Goal: Transaction & Acquisition: Purchase product/service

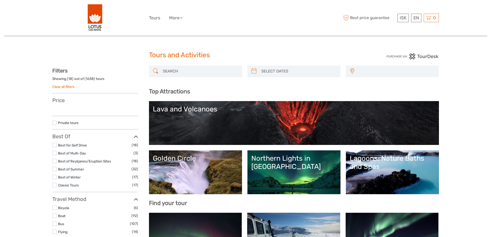
select select
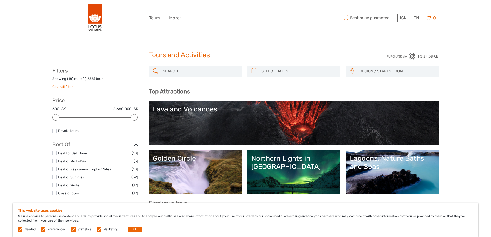
click at [389, 72] on span "REGION / STARTS FROM" at bounding box center [396, 71] width 79 height 8
type input "j"
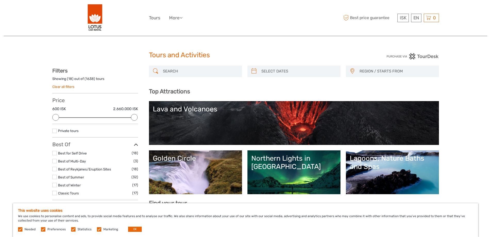
click at [199, 73] on input "search" at bounding box center [200, 71] width 79 height 9
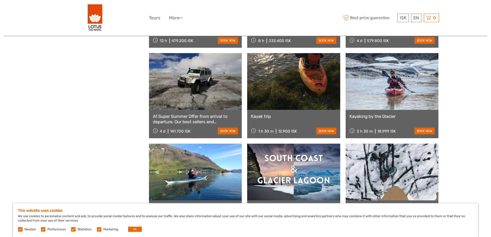
scroll to position [441, 0]
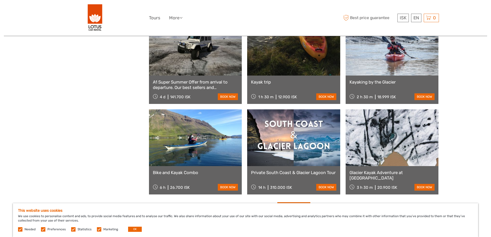
type input "kayak"
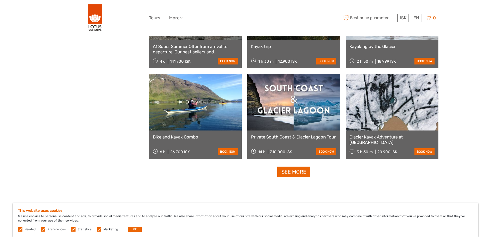
scroll to position [544, 0]
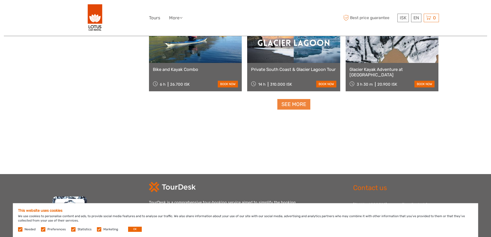
click at [294, 105] on link "See more" at bounding box center [293, 104] width 33 height 11
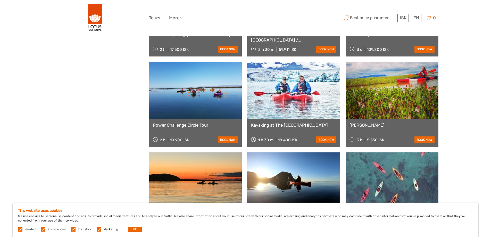
scroll to position [673, 0]
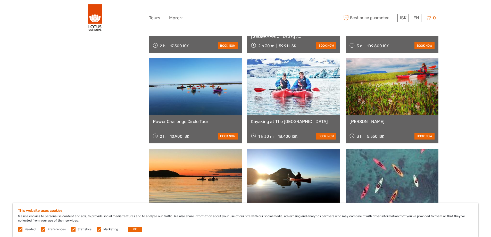
drag, startPoint x: 273, startPoint y: 124, endPoint x: 262, endPoint y: 123, distance: 10.7
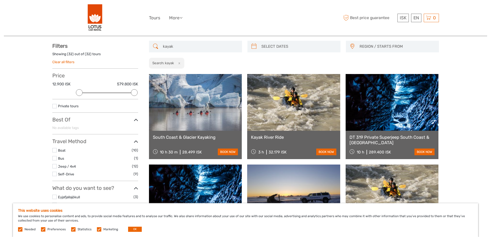
scroll to position [0, 0]
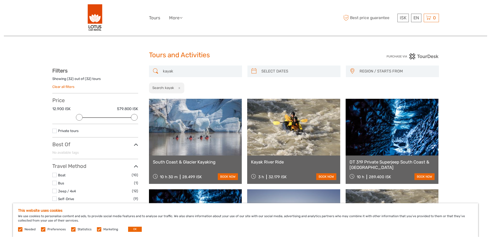
drag, startPoint x: 174, startPoint y: 72, endPoint x: 152, endPoint y: 73, distance: 22.4
click at [152, 73] on div "kayak" at bounding box center [195, 71] width 93 height 12
click at [180, 88] on button "x" at bounding box center [178, 87] width 7 height 5
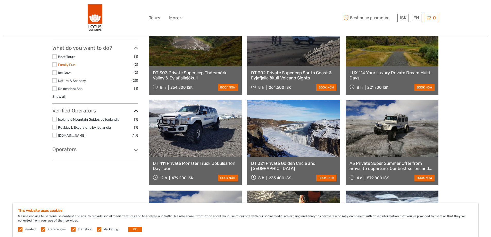
scroll to position [261, 0]
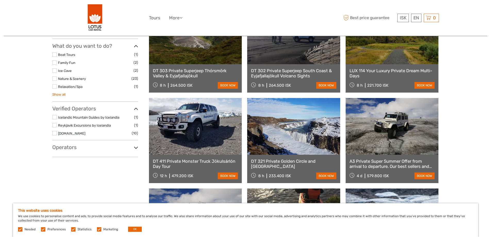
click at [60, 95] on link "Show all" at bounding box center [58, 94] width 13 height 4
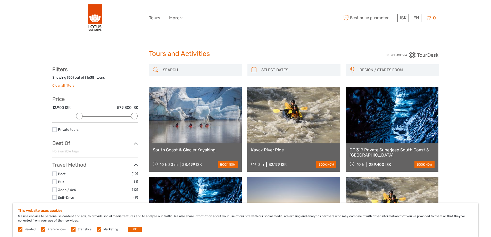
scroll to position [0, 0]
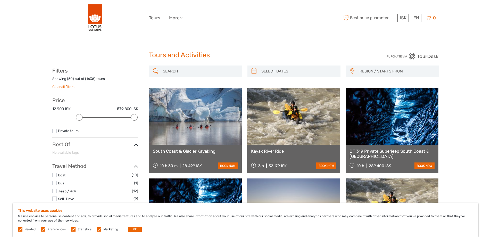
click at [215, 71] on input "search" at bounding box center [200, 71] width 79 height 9
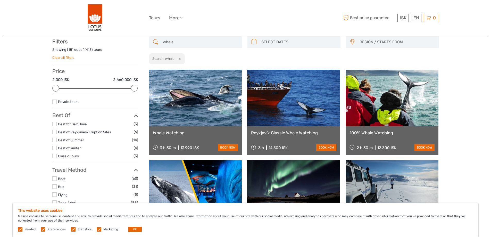
scroll to position [29, 0]
type input "whale"
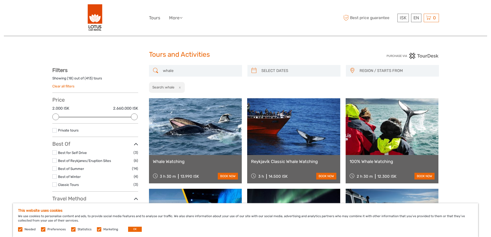
scroll to position [0, 0]
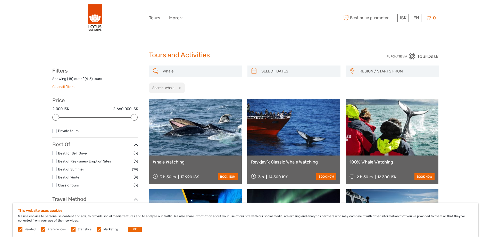
click at [376, 68] on span "REGION / STARTS FROM" at bounding box center [396, 71] width 79 height 8
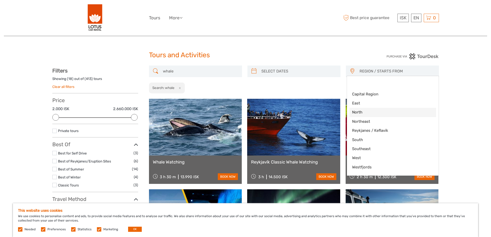
click at [367, 112] on span "North" at bounding box center [388, 111] width 73 height 5
select select "North"
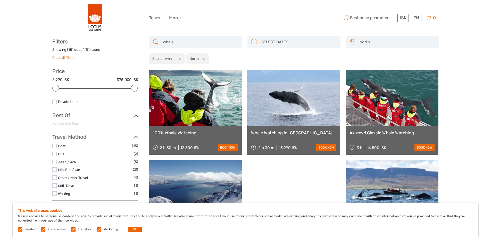
scroll to position [29, 0]
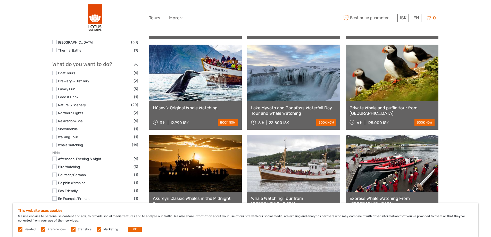
scroll to position [235, 0]
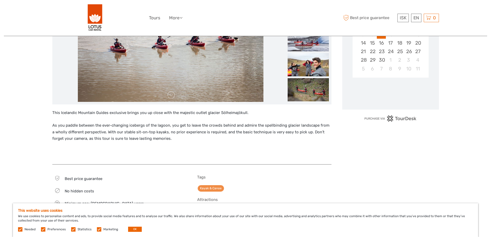
scroll to position [129, 0]
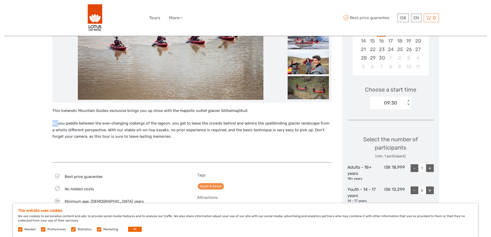
drag, startPoint x: 73, startPoint y: 125, endPoint x: 144, endPoint y: 142, distance: 73.0
click at [144, 143] on div "This Icelandic Mountain Guides exclusive brings you up close with the majestic …" at bounding box center [191, 132] width 279 height 50
click at [193, 145] on div "This Icelandic Mountain Guides exclusive brings you up close with the majestic …" at bounding box center [191, 132] width 279 height 50
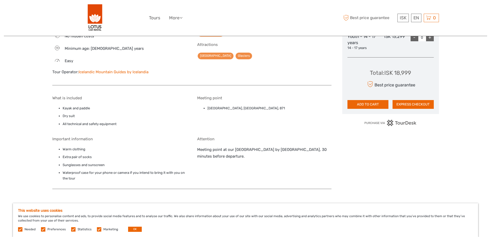
scroll to position [283, 0]
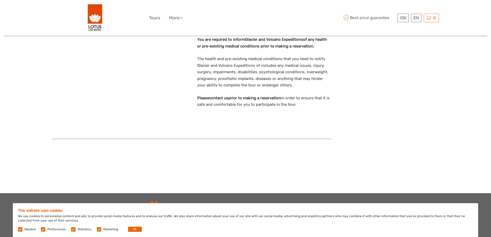
scroll to position [644, 0]
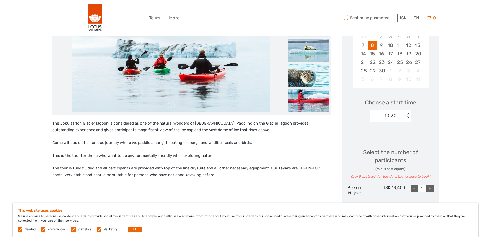
scroll to position [63, 0]
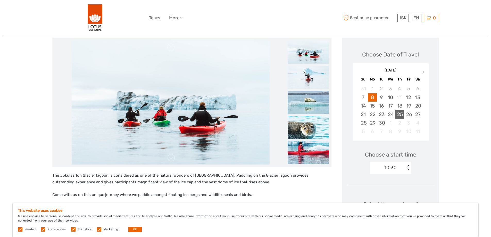
click at [398, 114] on div "25" at bounding box center [399, 114] width 9 height 8
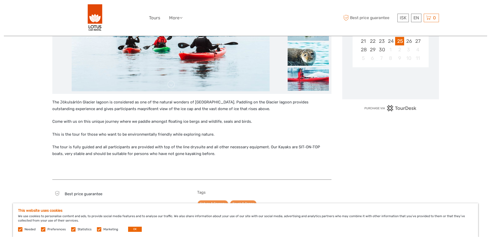
scroll to position [140, 0]
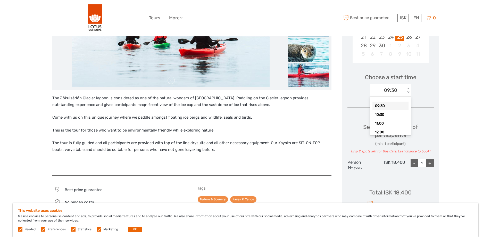
click at [407, 90] on div "< >" at bounding box center [408, 90] width 4 height 5
drag, startPoint x: 396, startPoint y: 105, endPoint x: 418, endPoint y: 105, distance: 21.9
click at [397, 105] on div "09:30" at bounding box center [390, 105] width 36 height 9
drag, startPoint x: 422, startPoint y: 105, endPoint x: 432, endPoint y: 106, distance: 10.4
click at [423, 105] on div "Choose Date of Travel Next Month September 2025 Su Mo Tu We Th Fr Sa 31 1 2 3 4…" at bounding box center [390, 97] width 97 height 272
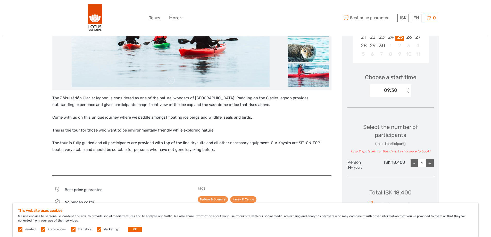
click at [427, 165] on div "+" at bounding box center [430, 163] width 8 height 8
type input "2"
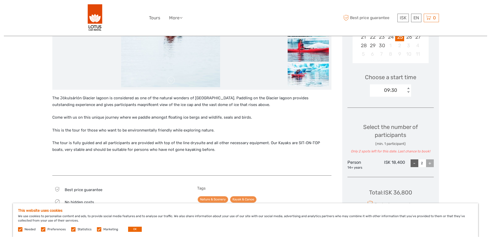
click at [466, 140] on div "Region / Starts from: Southeast Travel method: Self-Drive 1 hour 30 minutes Kay…" at bounding box center [245, 136] width 483 height 553
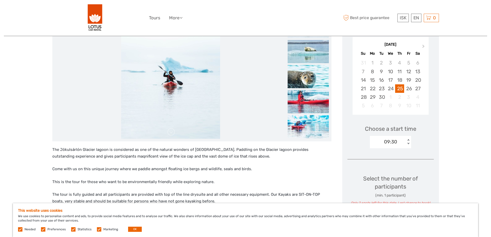
scroll to position [0, 0]
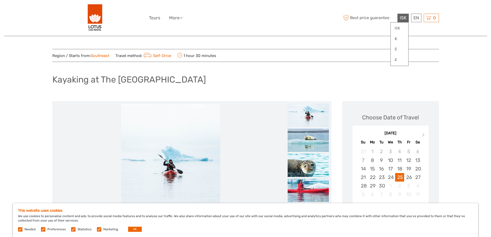
click at [398, 22] on div "ISK € $ £" at bounding box center [399, 44] width 18 height 44
drag, startPoint x: 396, startPoint y: 63, endPoint x: 407, endPoint y: 62, distance: 10.8
click at [397, 63] on link "£" at bounding box center [399, 59] width 18 height 9
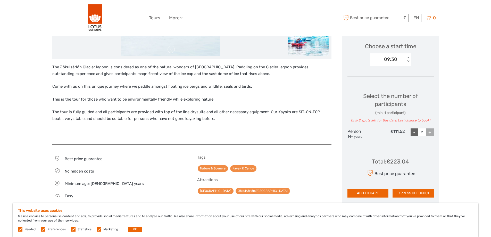
scroll to position [180, 0]
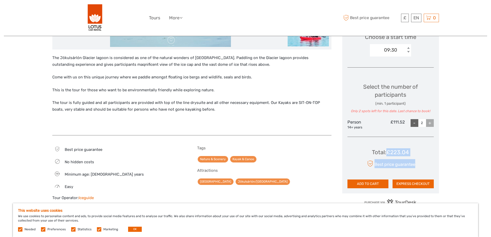
drag, startPoint x: 414, startPoint y: 152, endPoint x: 438, endPoint y: 151, distance: 23.4
click at [433, 152] on div "Choose Date of Travel Next Month September 2025 Su Mo Tu We Th Fr Sa 31 1 2 3 4…" at bounding box center [390, 57] width 97 height 272
click at [450, 150] on div "Region / Starts from: Southeast Travel method: Self-Drive 1 hour 30 minutes Kay…" at bounding box center [245, 96] width 483 height 553
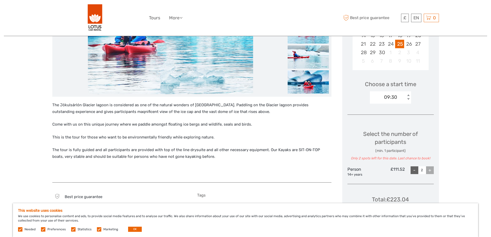
scroll to position [206, 0]
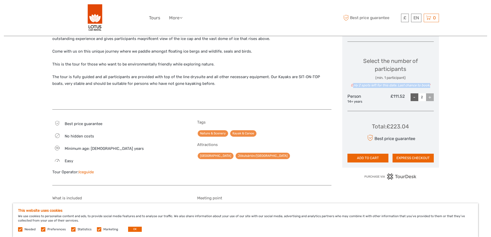
drag, startPoint x: 352, startPoint y: 85, endPoint x: 452, endPoint y: 84, distance: 100.2
click at [452, 84] on div "Region / Starts from: Southeast Travel method: Self-Drive 1 hour 30 minutes Kay…" at bounding box center [245, 70] width 483 height 553
click at [470, 84] on div "Region / Starts from: Southeast Travel method: Self-Drive 1 hour 30 minutes Kay…" at bounding box center [245, 70] width 483 height 553
drag, startPoint x: 384, startPoint y: 63, endPoint x: 434, endPoint y: 76, distance: 52.0
click at [422, 76] on div "Select the number of participants (min. 1 participant) Only 2 spots left for th…" at bounding box center [390, 72] width 86 height 31
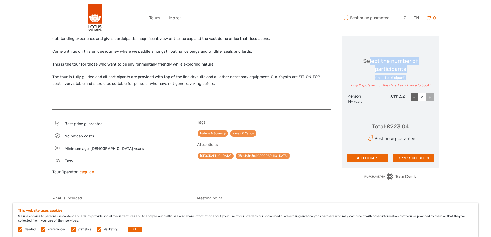
click at [466, 76] on div "Region / Starts from: Southeast Travel method: Self-Drive 1 hour 30 minutes Kay…" at bounding box center [245, 70] width 483 height 553
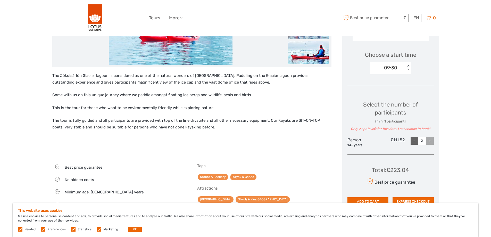
scroll to position [155, 0]
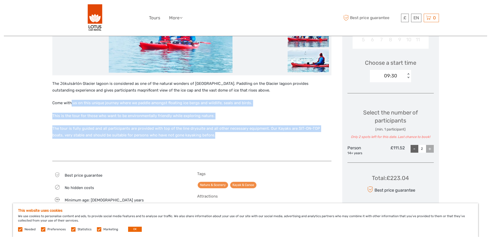
drag, startPoint x: 72, startPoint y: 96, endPoint x: 263, endPoint y: 137, distance: 195.5
click at [221, 137] on div "The Jökulsárlón Glacier lagoon is considered as one of the natural wonders of I…" at bounding box center [191, 117] width 279 height 75
click at [264, 137] on p "The tour is fully guided and all participants are provided with top of the line…" at bounding box center [191, 131] width 279 height 13
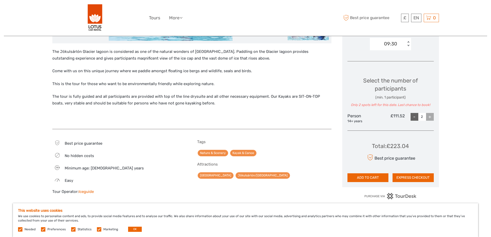
scroll to position [232, 0]
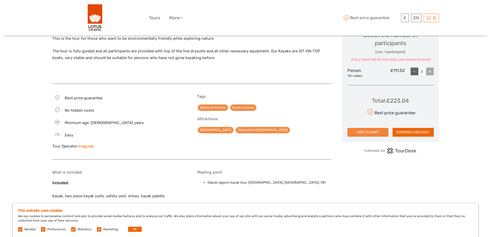
click at [369, 133] on button "ADD TO CART" at bounding box center [367, 132] width 41 height 9
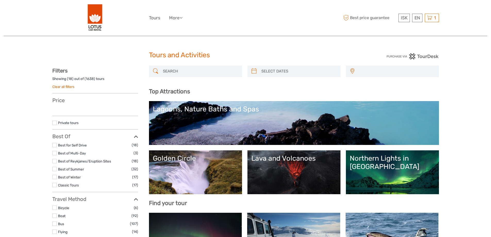
select select
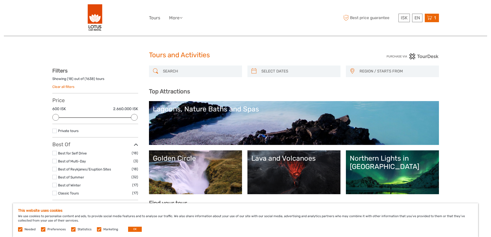
click at [431, 16] on icon at bounding box center [429, 18] width 5 height 6
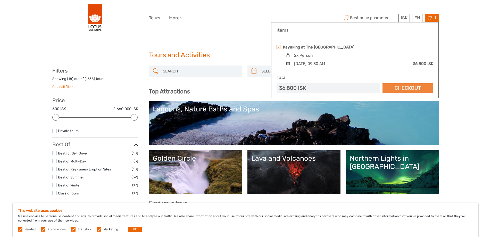
click at [401, 89] on link "Checkout" at bounding box center [407, 88] width 51 height 10
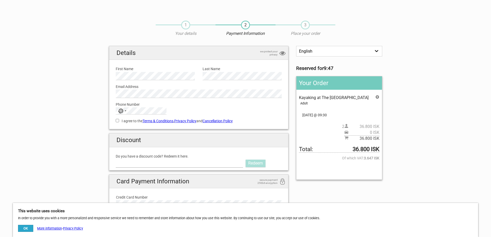
click at [129, 164] on input "Do you have a discount code? Redeem it here." at bounding box center [179, 163] width 127 height 8
type input "LOTUS"
drag, startPoint x: 257, startPoint y: 161, endPoint x: 246, endPoint y: 159, distance: 10.8
click at [256, 161] on link "Redeem" at bounding box center [255, 162] width 20 height 7
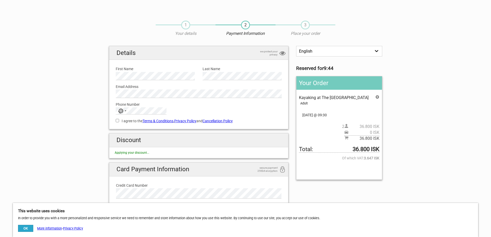
click at [68, 150] on section "1 Your details 2 Payment Information 3 Place your order English Español Deutsch…" at bounding box center [245, 140] width 491 height 250
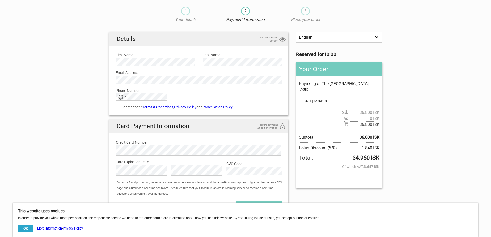
scroll to position [26, 0]
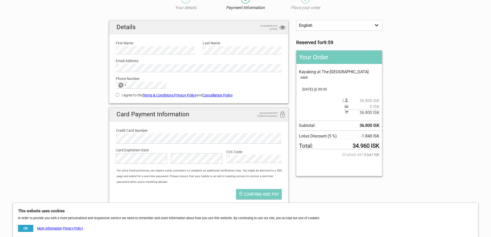
click at [353, 144] on strong "34.960 ISK" at bounding box center [365, 146] width 27 height 6
drag, startPoint x: 351, startPoint y: 145, endPoint x: 369, endPoint y: 145, distance: 17.5
click at [369, 145] on span "Total: 34.960 ISK" at bounding box center [339, 146] width 80 height 6
copy span "34.960"
click at [431, 101] on section "1 Your details 2 Payment Information 3 Place your order English Español Deutsch…" at bounding box center [245, 100] width 491 height 221
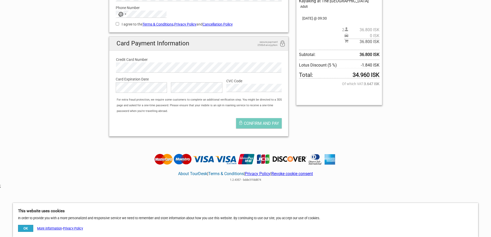
scroll to position [100, 0]
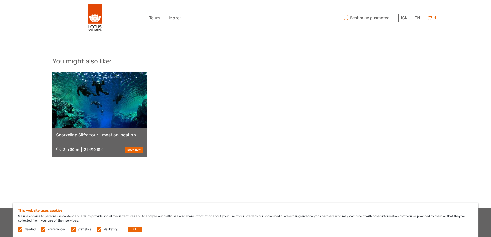
scroll to position [535, 0]
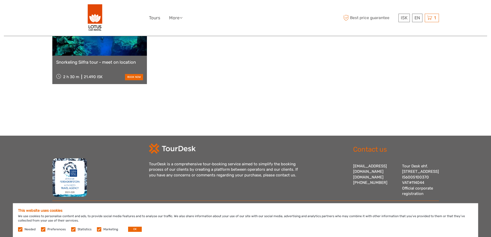
click at [98, 228] on label at bounding box center [99, 229] width 4 height 4
click at [0, 0] on input "checkbox" at bounding box center [0, 0] width 0 height 0
click at [76, 230] on span "Statistics" at bounding box center [81, 229] width 21 height 4
drag, startPoint x: 73, startPoint y: 230, endPoint x: 64, endPoint y: 230, distance: 8.8
click at [72, 230] on label at bounding box center [73, 229] width 4 height 4
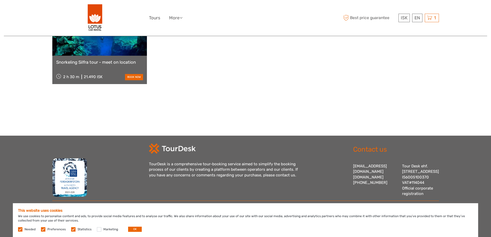
click at [0, 0] on input "checkbox" at bounding box center [0, 0] width 0 height 0
click at [45, 230] on label at bounding box center [43, 229] width 4 height 4
click at [0, 0] on input "checkbox" at bounding box center [0, 0] width 0 height 0
click at [134, 230] on button "OK" at bounding box center [135, 228] width 14 height 5
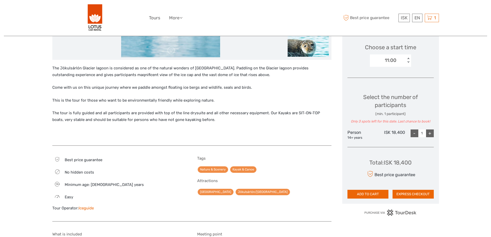
scroll to position [123, 0]
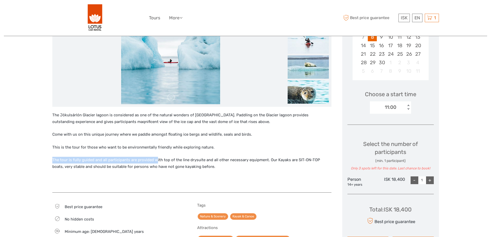
drag, startPoint x: 183, startPoint y: 160, endPoint x: 265, endPoint y: 176, distance: 83.6
click at [265, 176] on div "The Jökulsárlón Glacier lagoon is considered as one of the natural wonders of I…" at bounding box center [191, 149] width 279 height 75
click at [273, 176] on div "The Jökulsárlón Glacier lagoon is considered as one of the natural wonders of I…" at bounding box center [191, 149] width 279 height 75
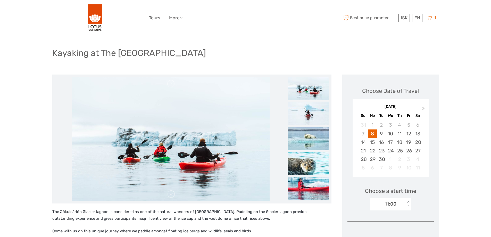
scroll to position [0, 0]
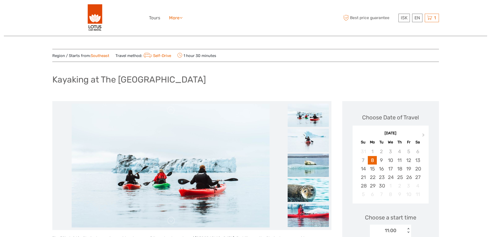
click at [179, 19] on link "More" at bounding box center [175, 17] width 13 height 7
click at [435, 90] on div "Kayaking at The [GEOGRAPHIC_DATA]" at bounding box center [245, 81] width 386 height 19
click at [423, 72] on div "Kayaking at The [GEOGRAPHIC_DATA]" at bounding box center [245, 81] width 386 height 19
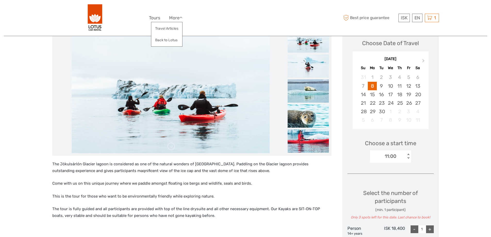
scroll to position [206, 0]
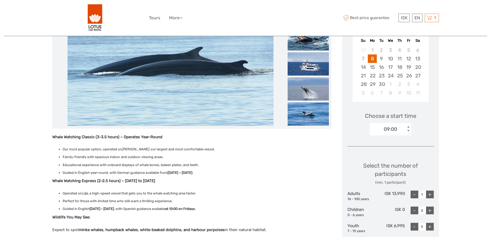
scroll to position [103, 0]
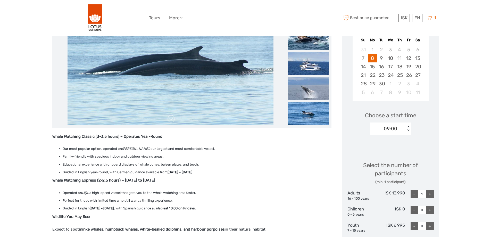
drag, startPoint x: 82, startPoint y: 157, endPoint x: 61, endPoint y: 162, distance: 22.4
click at [61, 162] on ul "Our most popular option, operated on [PERSON_NAME] , our largest and most comfo…" at bounding box center [191, 160] width 279 height 29
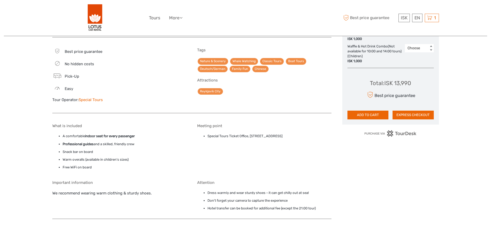
scroll to position [412, 0]
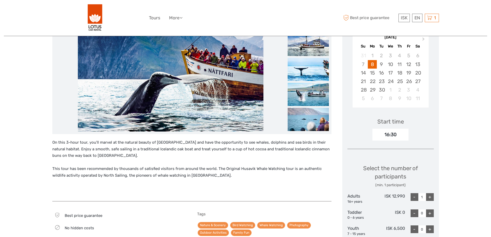
scroll to position [77, 0]
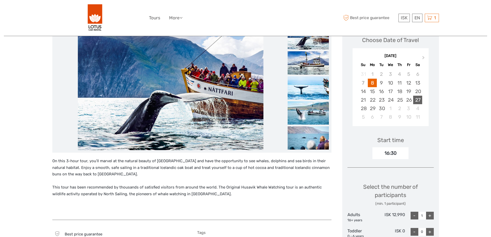
click at [418, 100] on div "27" at bounding box center [417, 100] width 9 height 8
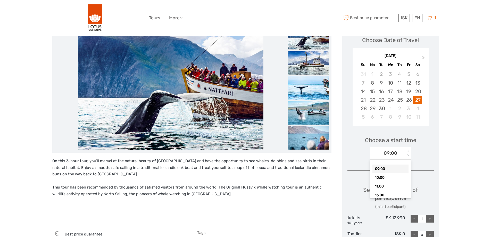
click at [402, 153] on div "09:00" at bounding box center [388, 153] width 36 height 8
click at [388, 176] on div "10:00" at bounding box center [390, 177] width 36 height 9
